Goal: Navigation & Orientation: Go to known website

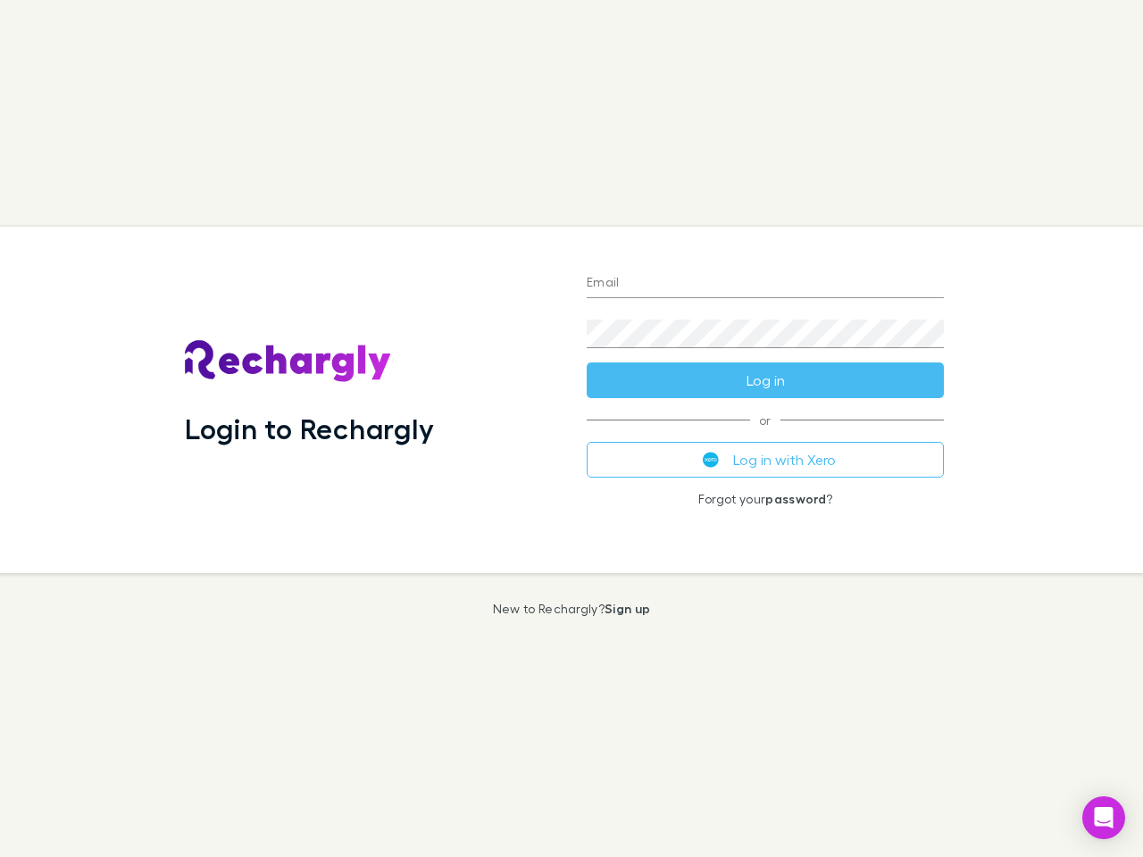
click at [572, 429] on div "Login to Rechargly" at bounding box center [372, 400] width 402 height 347
click at [765, 284] on input "Email" at bounding box center [765, 284] width 357 height 29
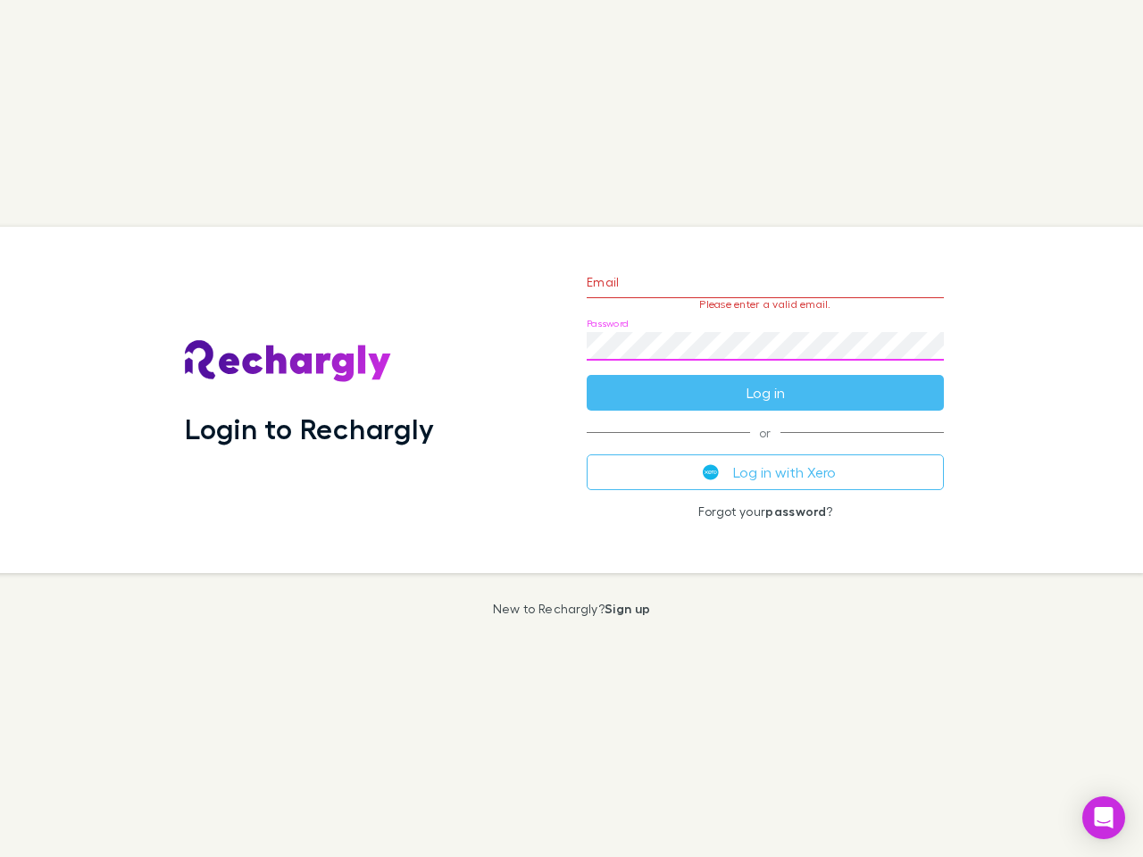
click at [765, 380] on form "Email Please enter a valid email. Password Log in" at bounding box center [765, 332] width 357 height 155
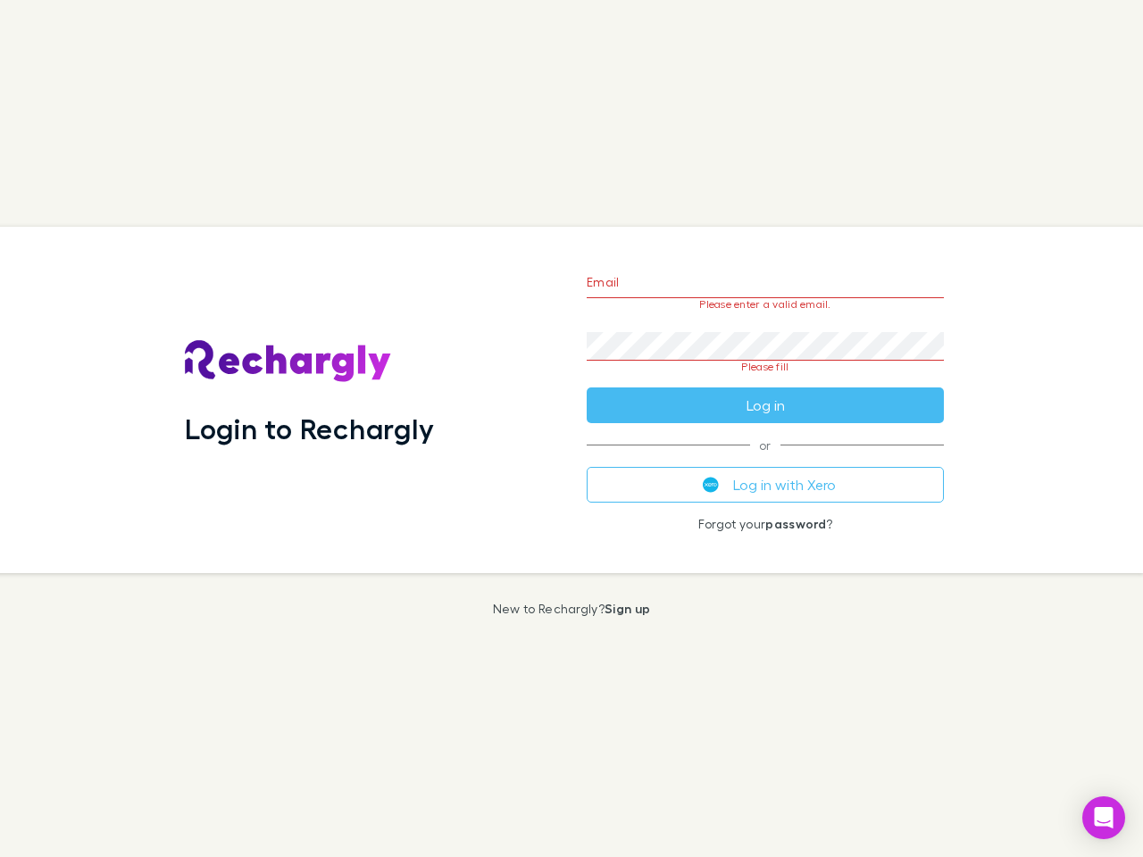
click at [765, 460] on div "Email Please enter a valid email. Password Please fill Log in or Log in with Xe…" at bounding box center [765, 400] width 386 height 347
click at [1104, 818] on icon "Open Intercom Messenger" at bounding box center [1104, 817] width 19 height 21
